Goal: Communication & Community: Answer question/provide support

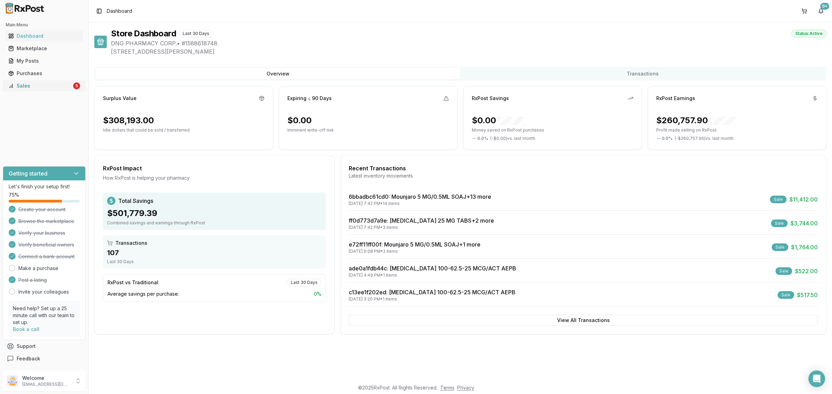
click at [71, 83] on div "Sales" at bounding box center [39, 85] width 63 height 7
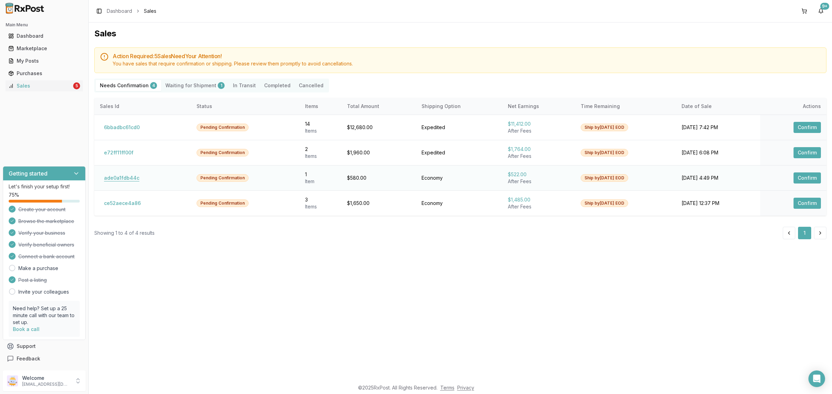
click at [120, 173] on button "ade0a1fdb44c" at bounding box center [122, 178] width 44 height 11
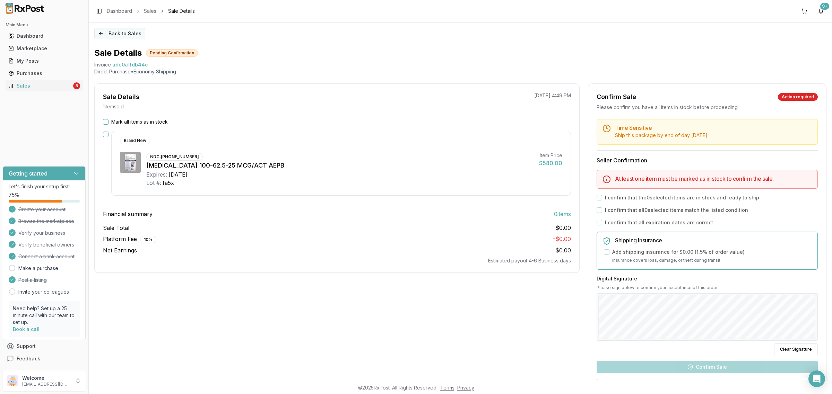
click at [114, 37] on button "Back to Sales" at bounding box center [119, 33] width 51 height 11
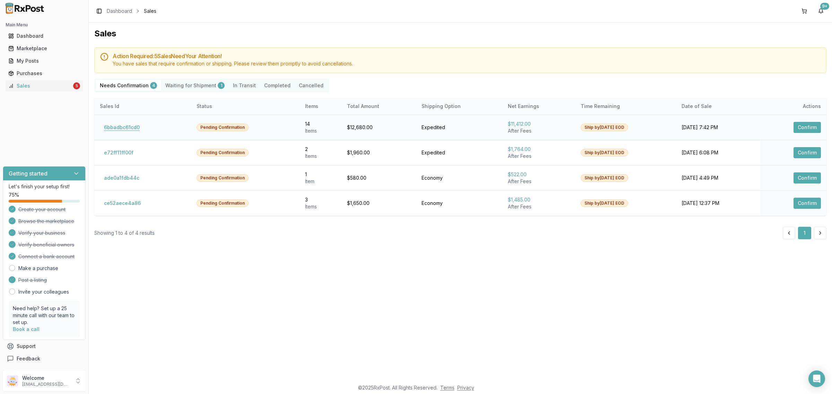
click at [124, 126] on button "6bbadbc61cd0" at bounding box center [122, 127] width 44 height 11
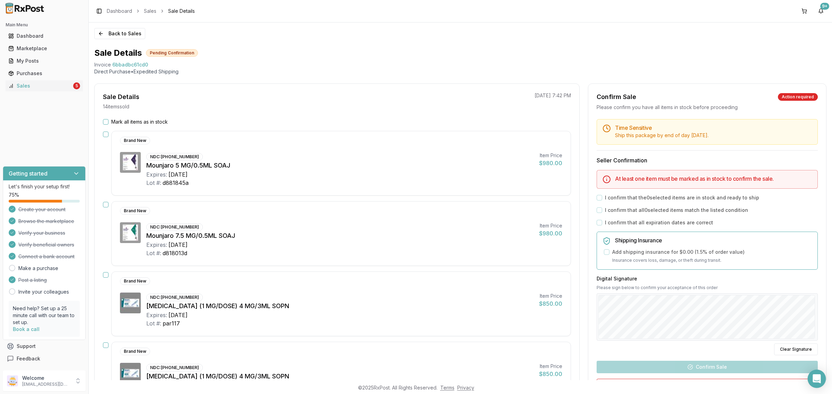
click at [816, 382] on icon "Open Intercom Messenger" at bounding box center [816, 379] width 9 height 9
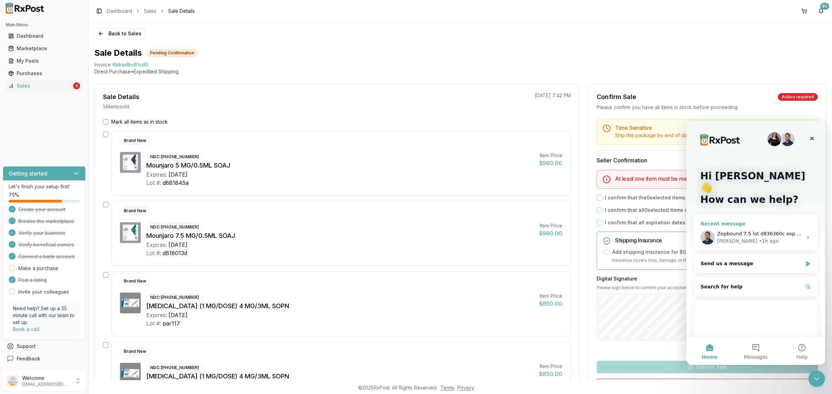
click at [756, 231] on span "Zepbound 7.5 lot d836360c exp 2/27 just for one" at bounding box center [777, 234] width 120 height 6
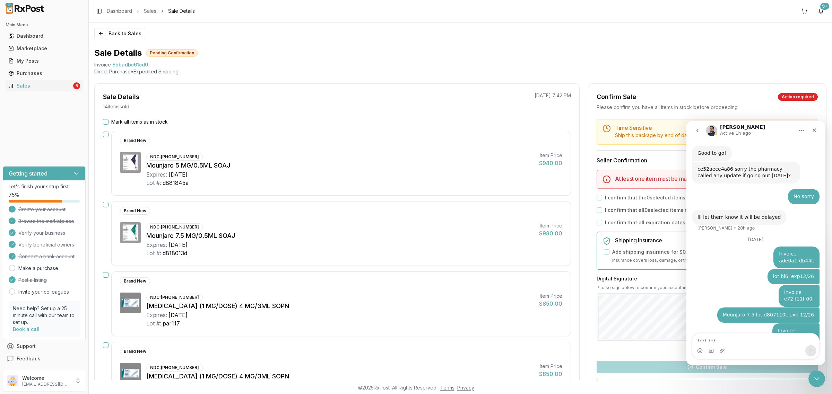
scroll to position [3830, 0]
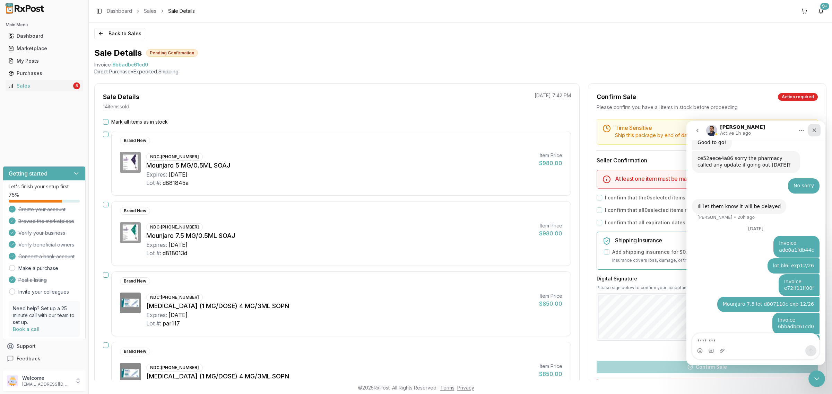
click at [812, 135] on div "Close" at bounding box center [814, 130] width 12 height 12
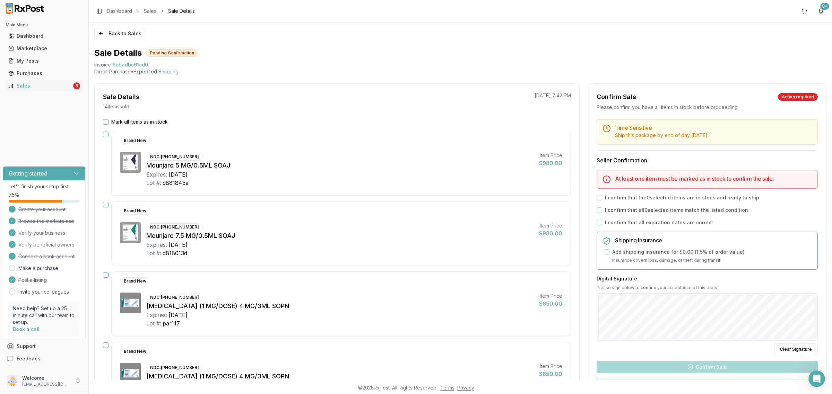
click at [58, 387] on p "[EMAIL_ADDRESS][DOMAIN_NAME]" at bounding box center [46, 385] width 48 height 6
click at [171, 376] on div "Ozempic (1 MG/DOSE) 4 MG/3ML SOPN" at bounding box center [339, 377] width 387 height 10
click at [43, 386] on p "[EMAIL_ADDRESS][DOMAIN_NAME]" at bounding box center [46, 385] width 48 height 6
click at [108, 36] on button "Back to Sales" at bounding box center [119, 33] width 51 height 11
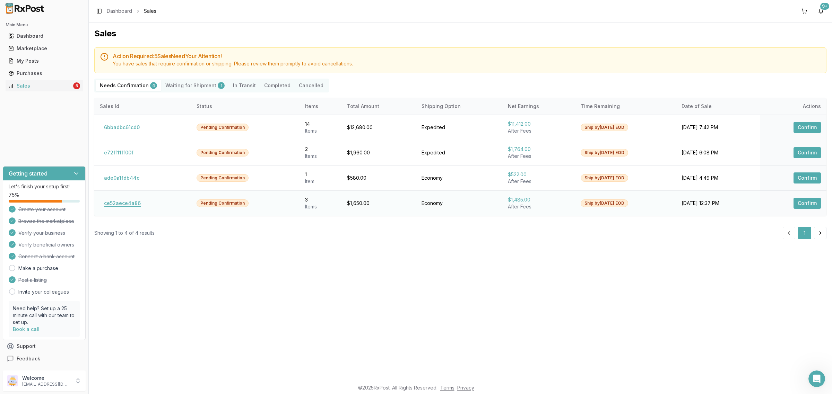
click at [127, 207] on button "ce52aece4a86" at bounding box center [122, 203] width 45 height 11
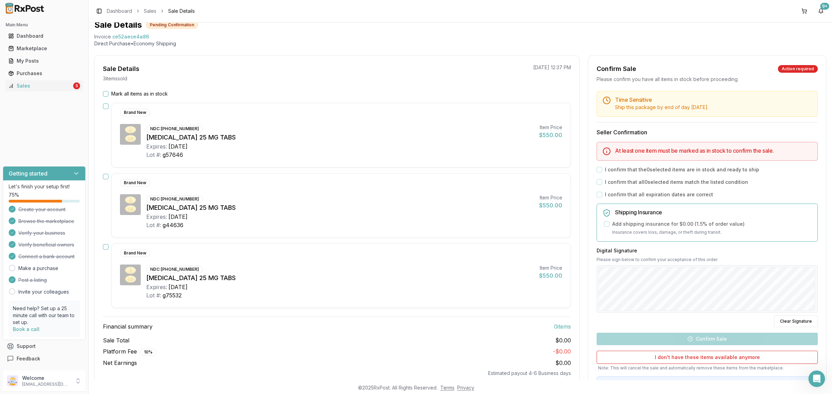
scroll to position [43, 0]
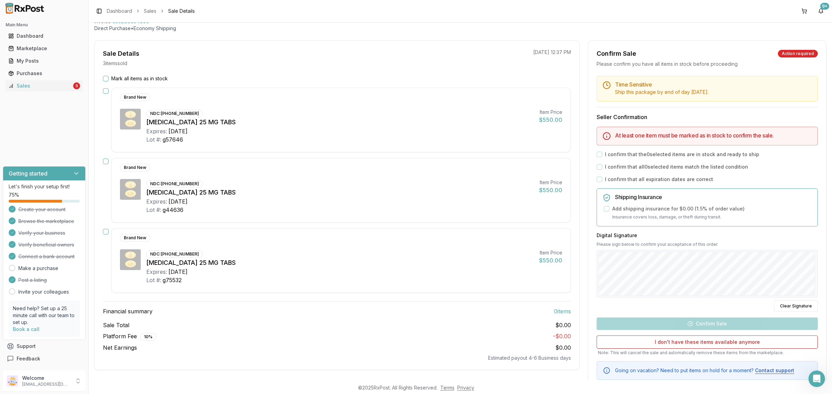
click at [16, 9] on img at bounding box center [25, 8] width 44 height 11
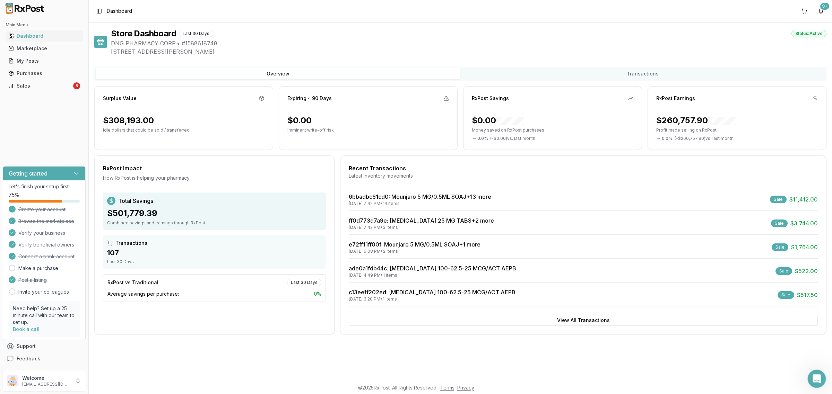
click at [816, 374] on icon "Open Intercom Messenger" at bounding box center [815, 378] width 11 height 11
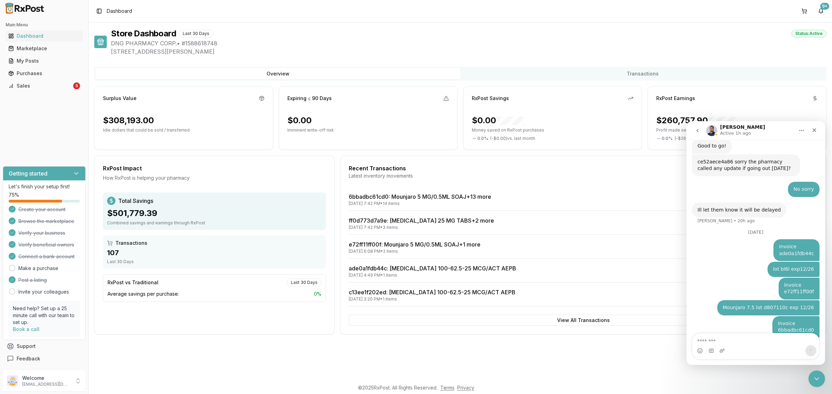
scroll to position [3830, 0]
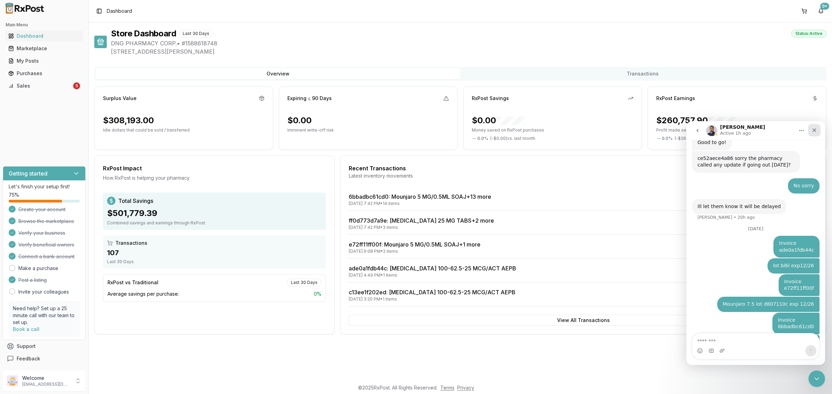
click at [812, 130] on icon "Close" at bounding box center [814, 131] width 6 height 6
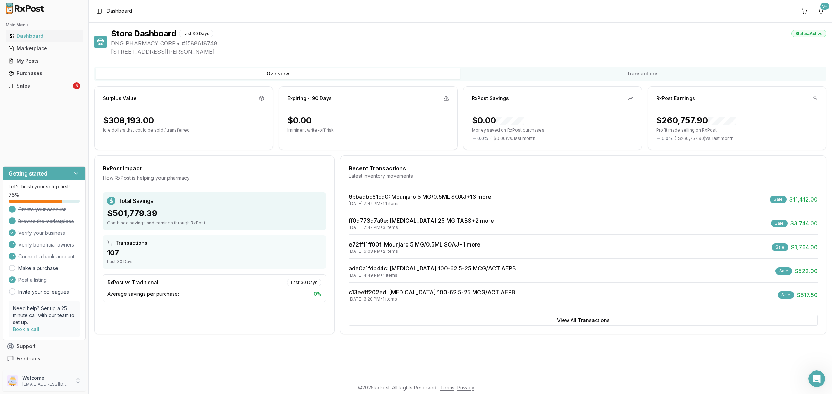
click at [53, 378] on p "Welcome" at bounding box center [46, 378] width 48 height 7
click at [114, 382] on span "Sign Out" at bounding box center [126, 383] width 66 height 7
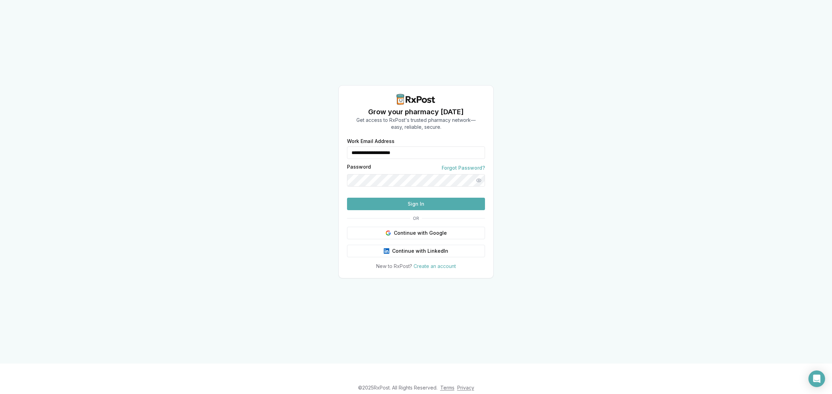
drag, startPoint x: 421, startPoint y: 143, endPoint x: 267, endPoint y: 146, distance: 154.3
click at [267, 146] on div "**********" at bounding box center [416, 182] width 832 height 364
type input "**********"
drag, startPoint x: 366, startPoint y: 198, endPoint x: 403, endPoint y: 219, distance: 42.9
click at [403, 210] on button "Sign In" at bounding box center [416, 204] width 138 height 12
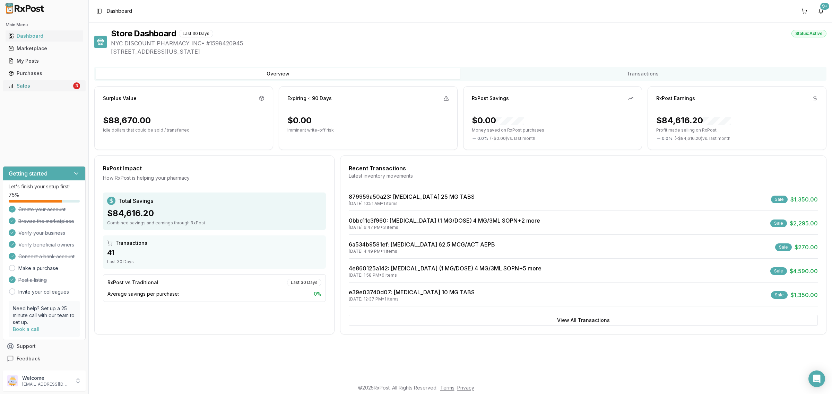
click at [65, 83] on div "Sales" at bounding box center [39, 85] width 63 height 7
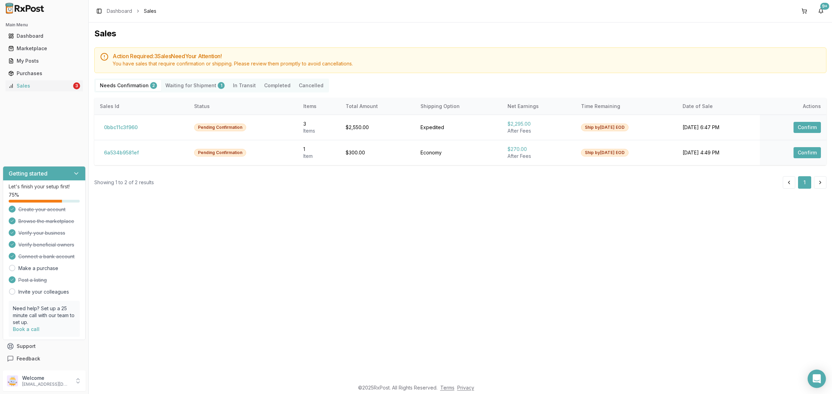
click at [820, 377] on icon "Open Intercom Messenger" at bounding box center [816, 379] width 8 height 9
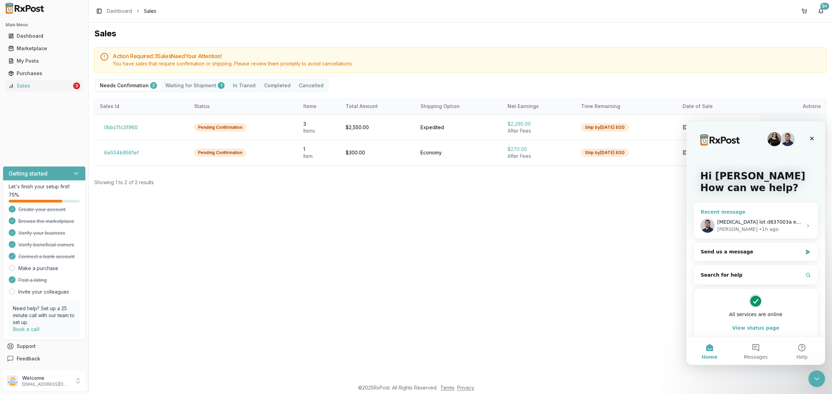
click at [762, 231] on div "Manuel • 1h ago" at bounding box center [759, 229] width 85 height 7
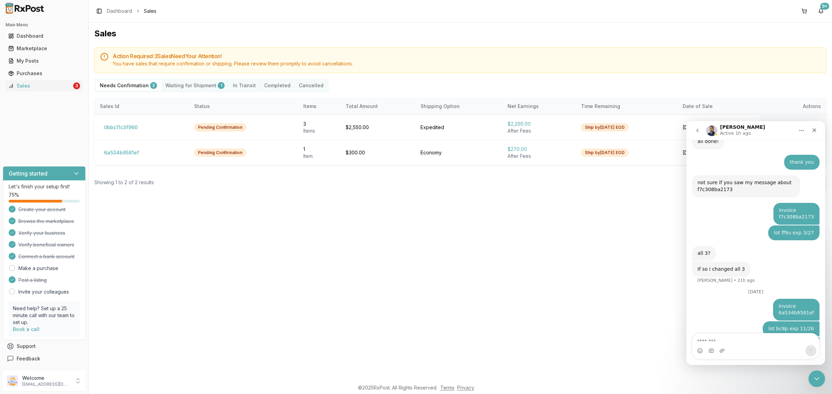
scroll to position [562, 0]
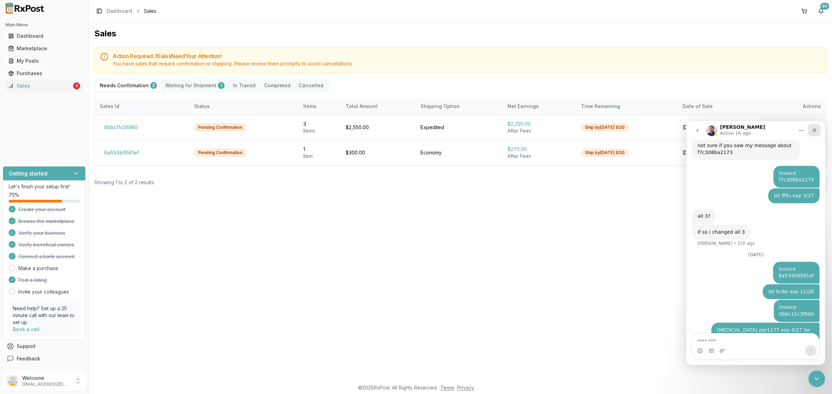
click at [815, 128] on icon "Close" at bounding box center [814, 131] width 6 height 6
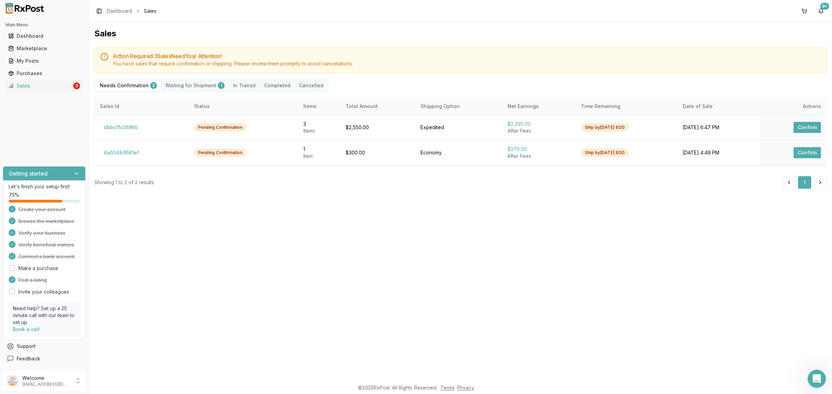
drag, startPoint x: 819, startPoint y: 383, endPoint x: 814, endPoint y: 376, distance: 8.7
click at [820, 384] on div "Open Intercom Messenger" at bounding box center [815, 378] width 23 height 23
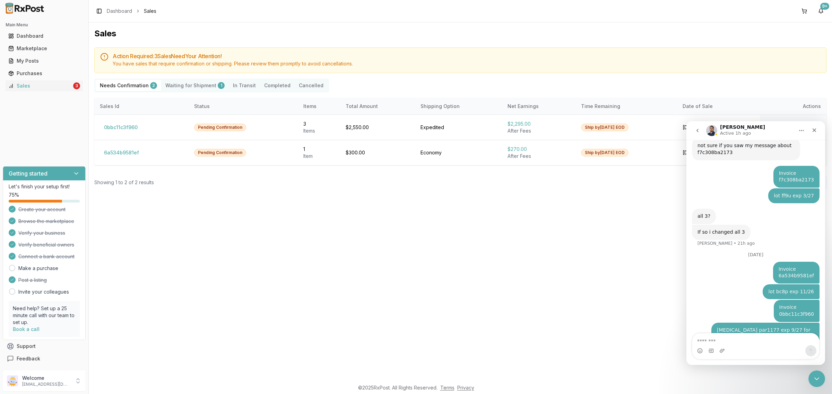
click at [699, 132] on icon "go back" at bounding box center [698, 131] width 6 height 6
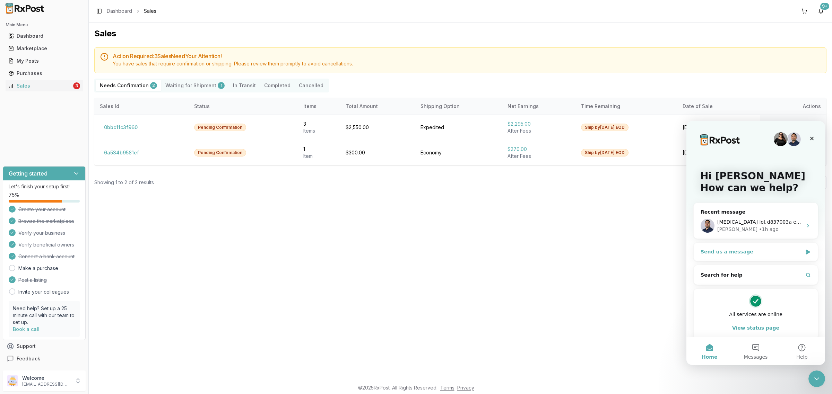
click at [759, 252] on div "Send us a message" at bounding box center [752, 252] width 102 height 7
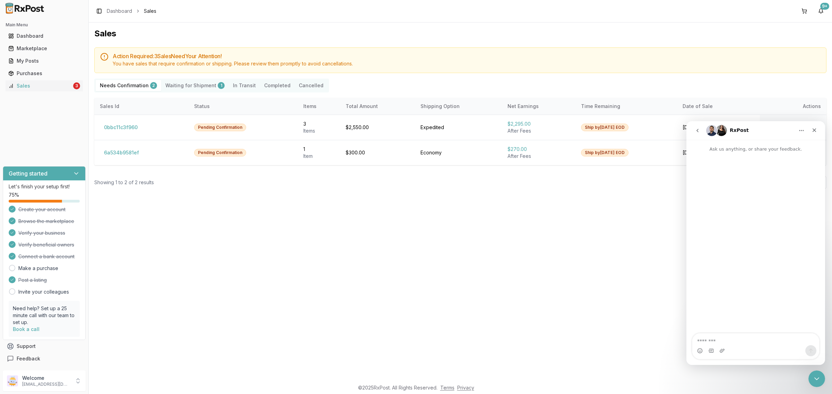
click at [730, 341] on textarea "Message…" at bounding box center [755, 340] width 127 height 12
type textarea "**********"
click at [817, 129] on icon "Close" at bounding box center [814, 131] width 6 height 6
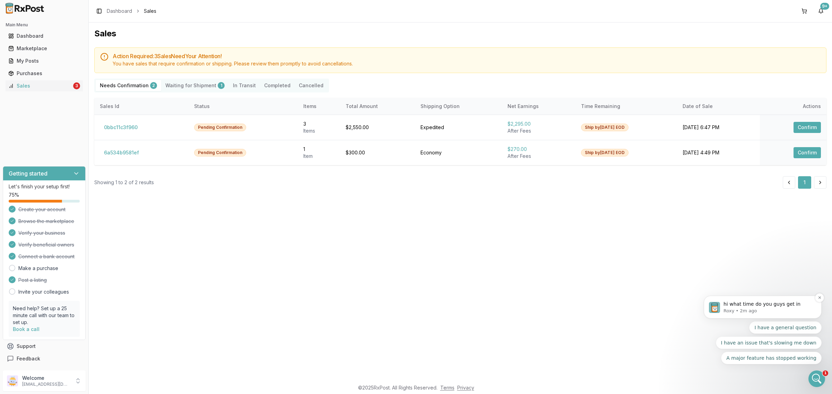
click at [768, 311] on p "Roxy • 2m ago" at bounding box center [767, 311] width 89 height 6
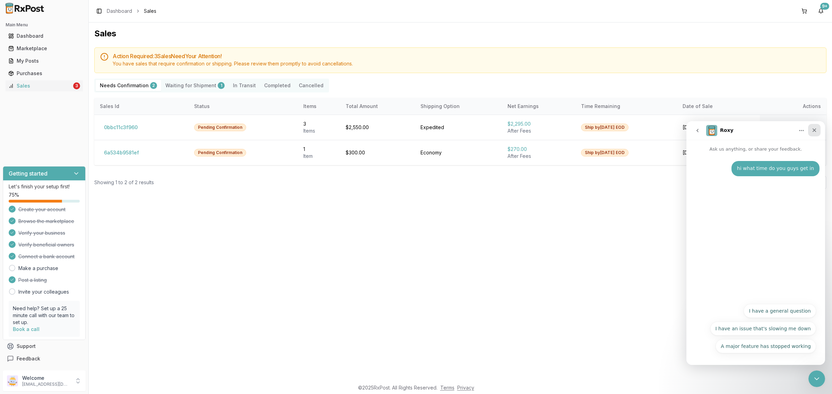
click at [814, 131] on icon "Close" at bounding box center [814, 131] width 4 height 4
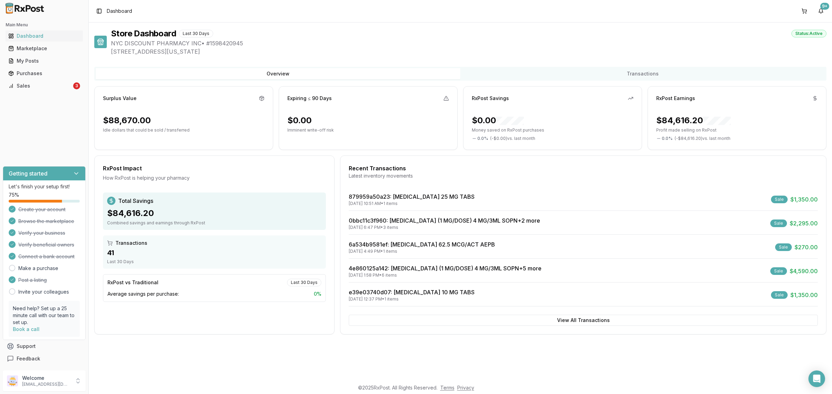
click at [57, 92] on div "Main Menu Dashboard Marketplace My Posts Purchases Sales 3" at bounding box center [44, 56] width 88 height 78
click at [54, 86] on div "Sales" at bounding box center [39, 85] width 63 height 7
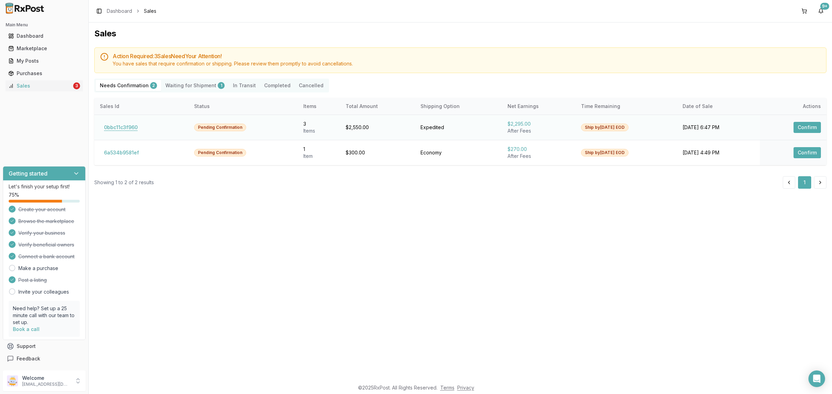
click at [115, 130] on button "0bbc11c3f960" at bounding box center [121, 127] width 42 height 11
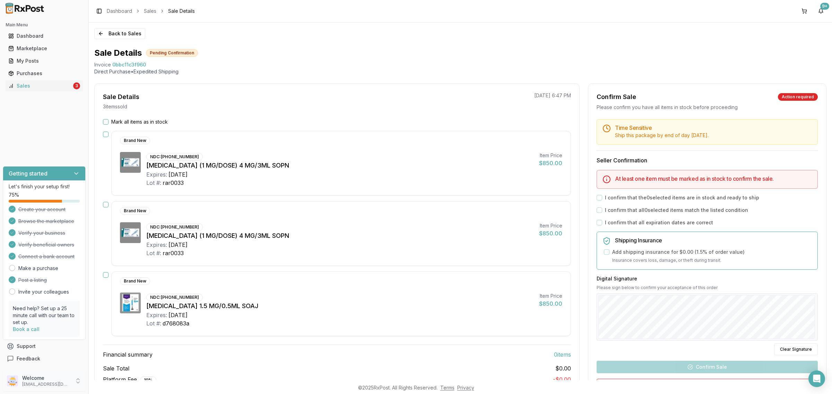
click at [43, 384] on p "nycdiscountpharma2@gmail.com" at bounding box center [46, 385] width 48 height 6
click at [139, 387] on button "Sign Out" at bounding box center [125, 382] width 71 height 11
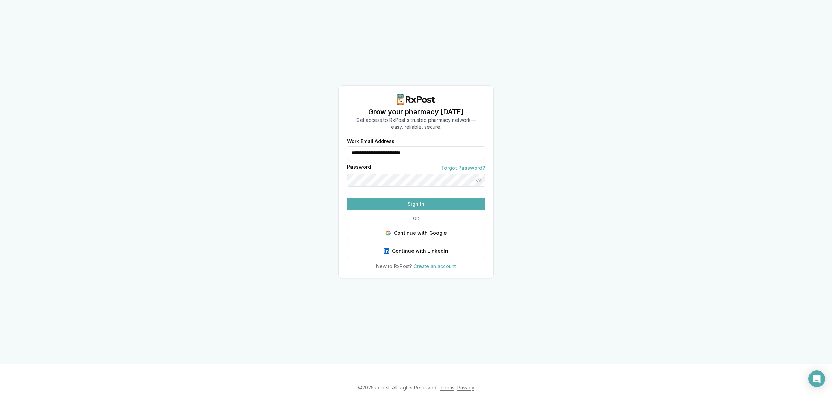
drag, startPoint x: 451, startPoint y: 139, endPoint x: 332, endPoint y: 143, distance: 119.7
click at [332, 143] on div "**********" at bounding box center [416, 182] width 832 height 364
type input "**********"
click at [362, 210] on button "Sign In" at bounding box center [416, 204] width 138 height 12
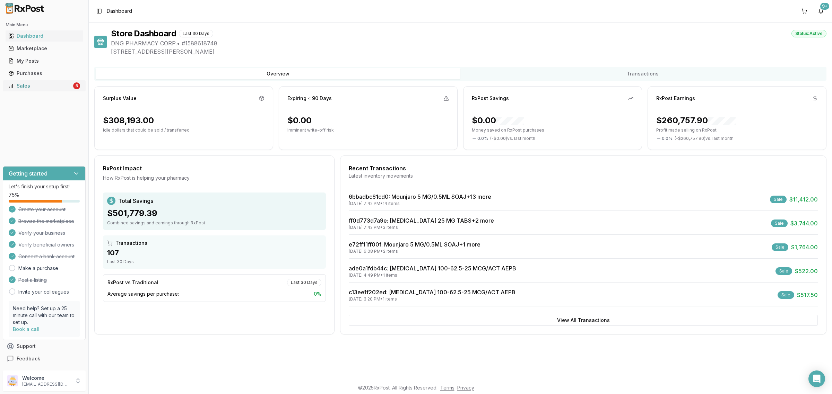
click at [58, 88] on div "Sales" at bounding box center [39, 85] width 63 height 7
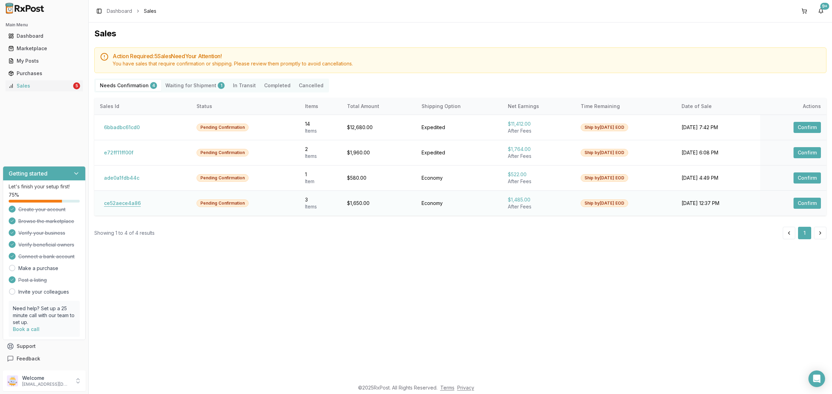
click at [132, 203] on button "ce52aece4a86" at bounding box center [122, 203] width 45 height 11
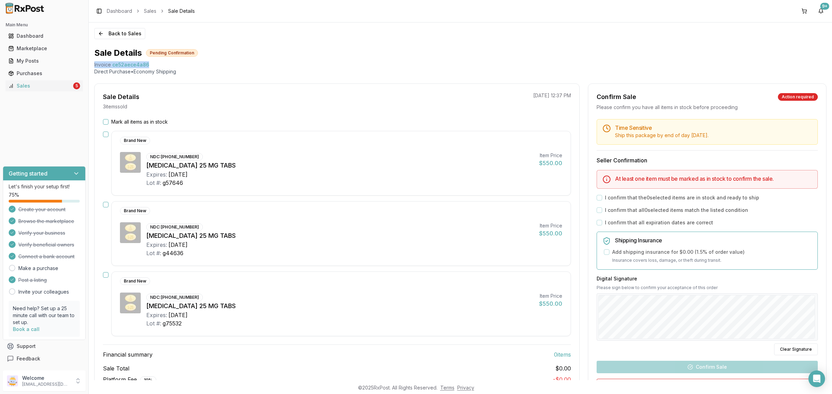
drag, startPoint x: 156, startPoint y: 65, endPoint x: 94, endPoint y: 65, distance: 62.0
click at [94, 65] on div "Invoice ce52aece4a86" at bounding box center [460, 64] width 732 height 7
copy div "Invoice ce52aece4a86"
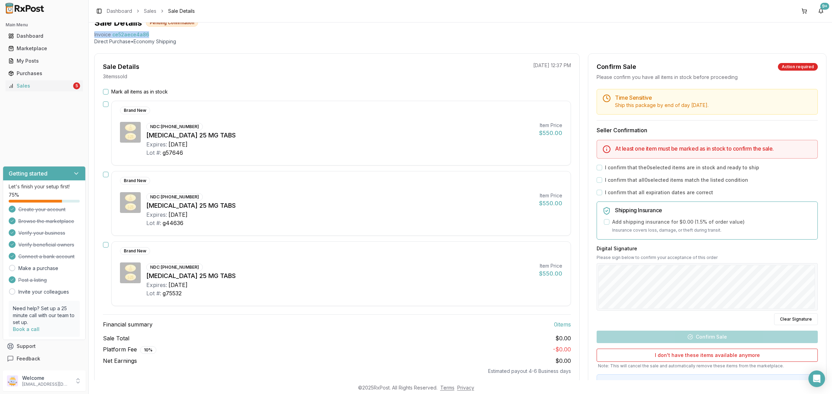
scroll to position [43, 0]
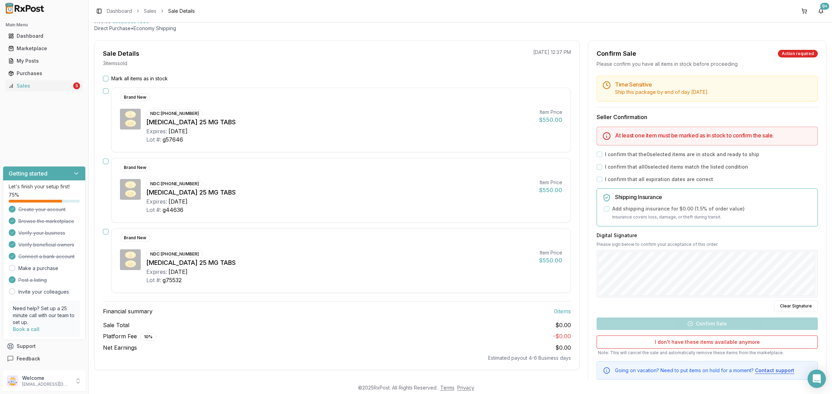
click at [815, 381] on icon "Open Intercom Messenger" at bounding box center [816, 379] width 9 height 9
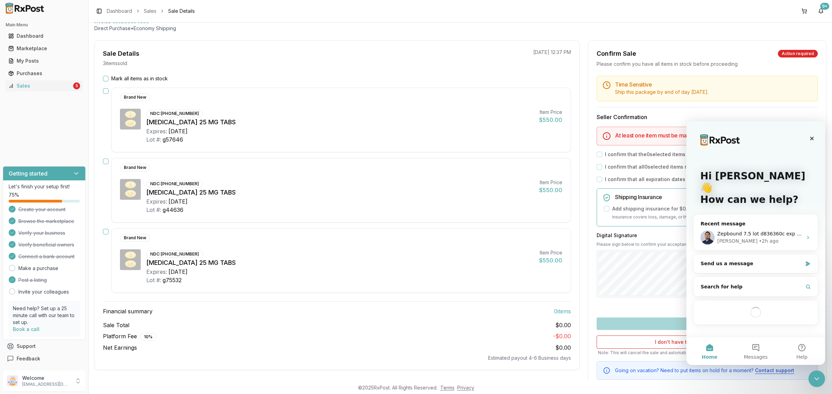
scroll to position [0, 0]
click at [745, 231] on span "Zepbound 7.5 lot d836360c exp 2/27 just for one" at bounding box center [777, 234] width 120 height 6
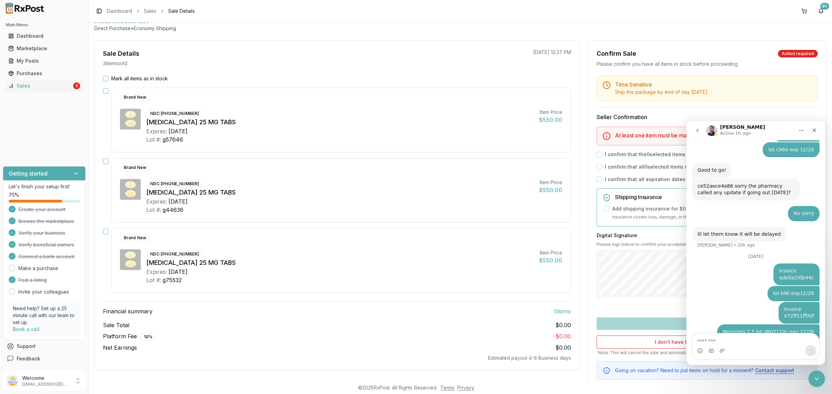
scroll to position [3830, 0]
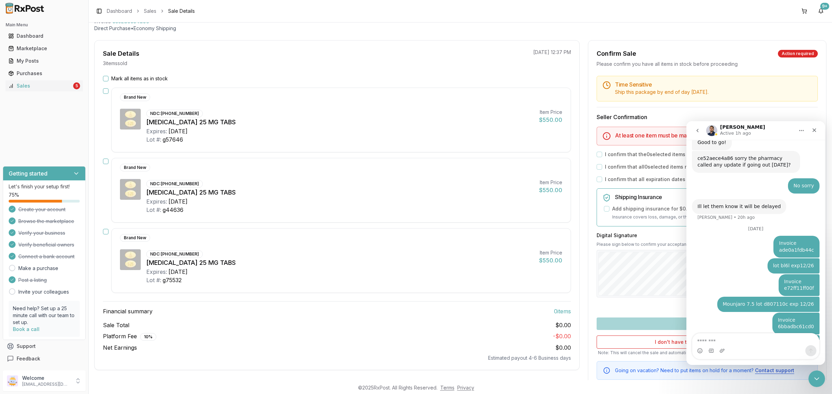
type textarea "**********"
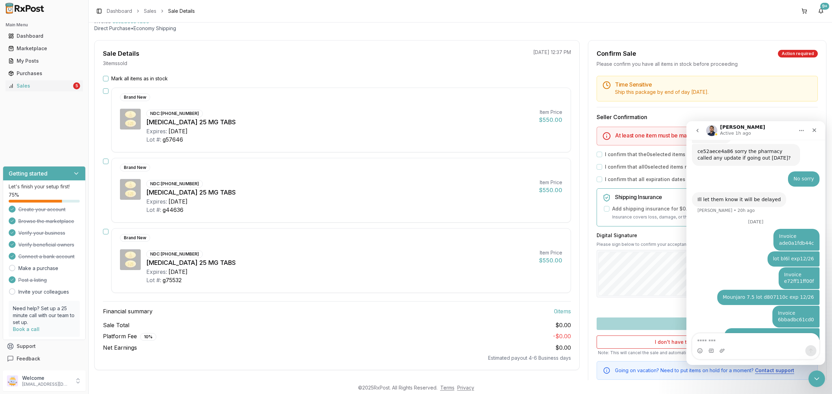
scroll to position [3857, 0]
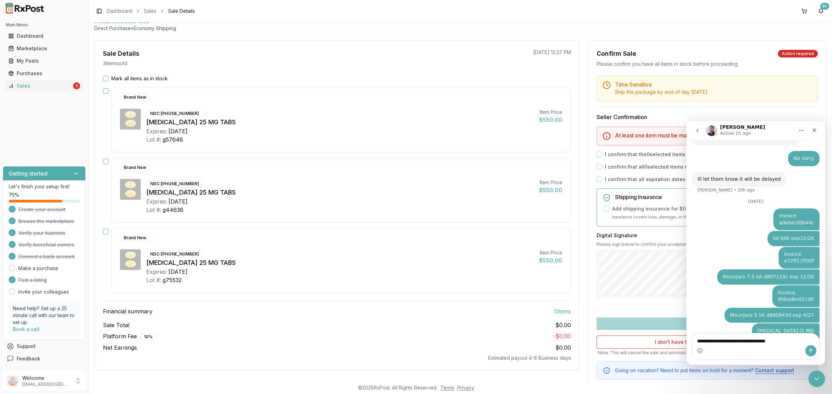
type textarea "**********"
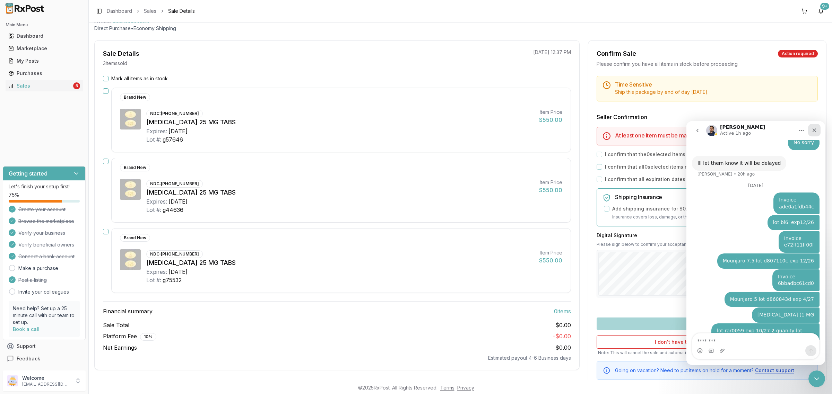
click at [814, 131] on icon "Close" at bounding box center [814, 131] width 6 height 6
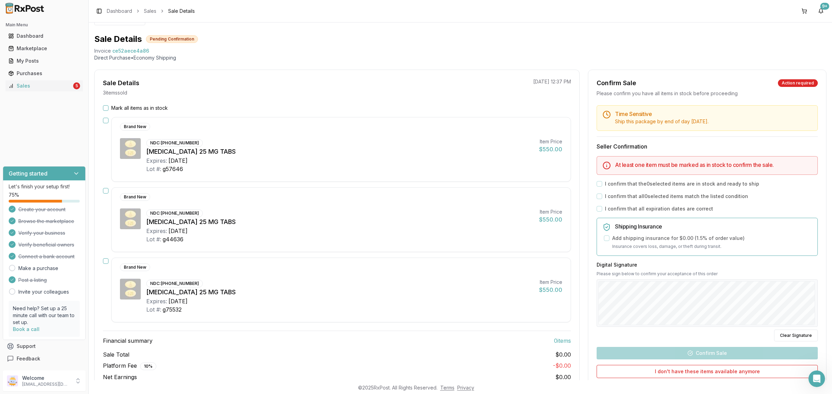
scroll to position [0, 0]
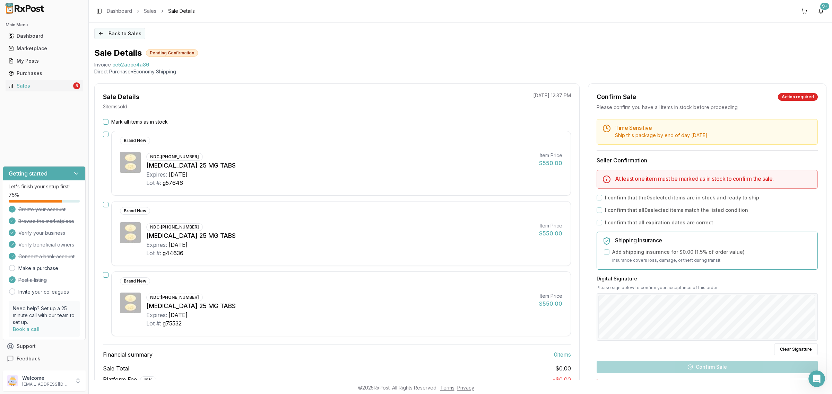
click at [118, 30] on button "Back to Sales" at bounding box center [119, 33] width 51 height 11
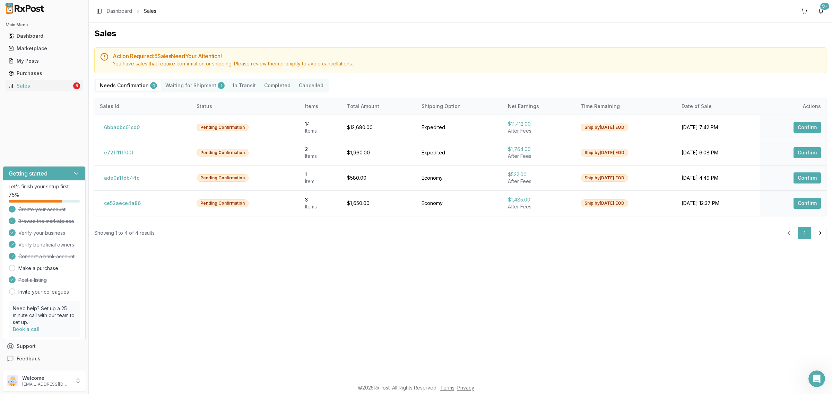
click at [20, 9] on img at bounding box center [25, 8] width 44 height 11
